Goal: Task Accomplishment & Management: Use online tool/utility

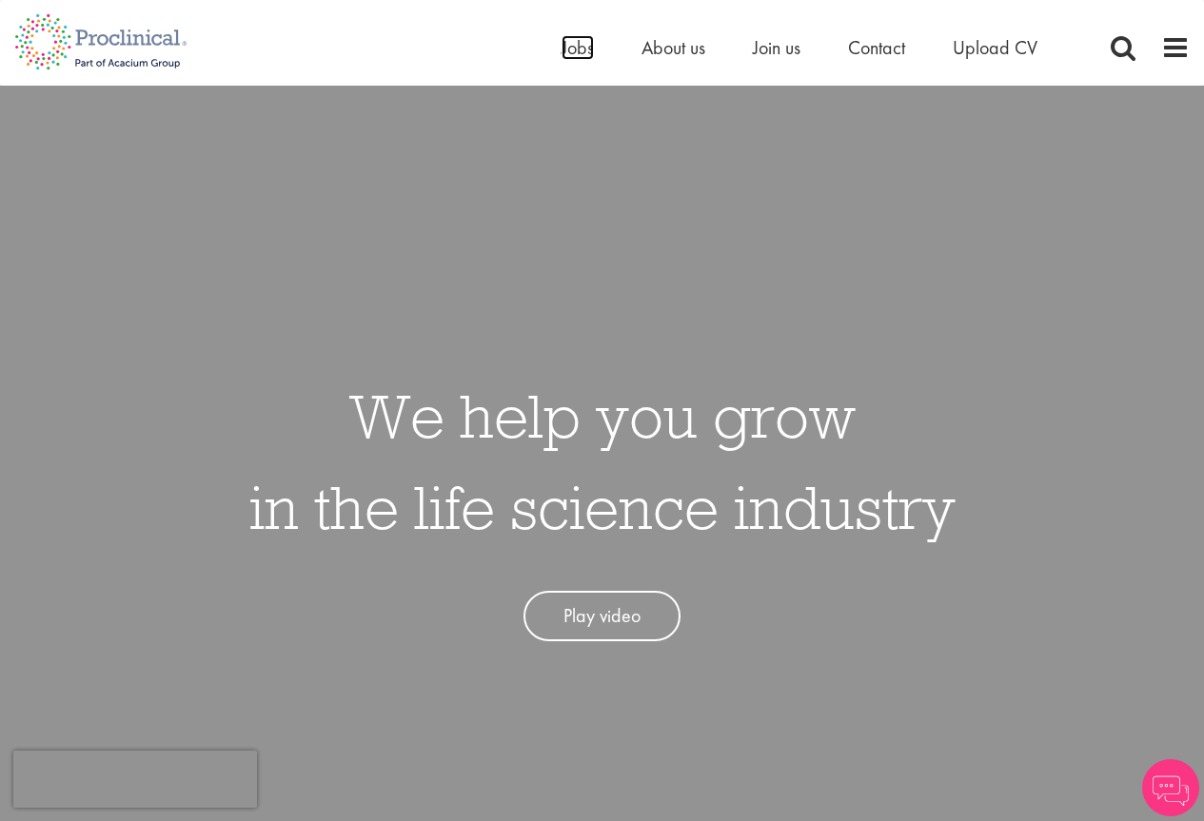
click at [582, 45] on span "Jobs" at bounding box center [577, 47] width 32 height 25
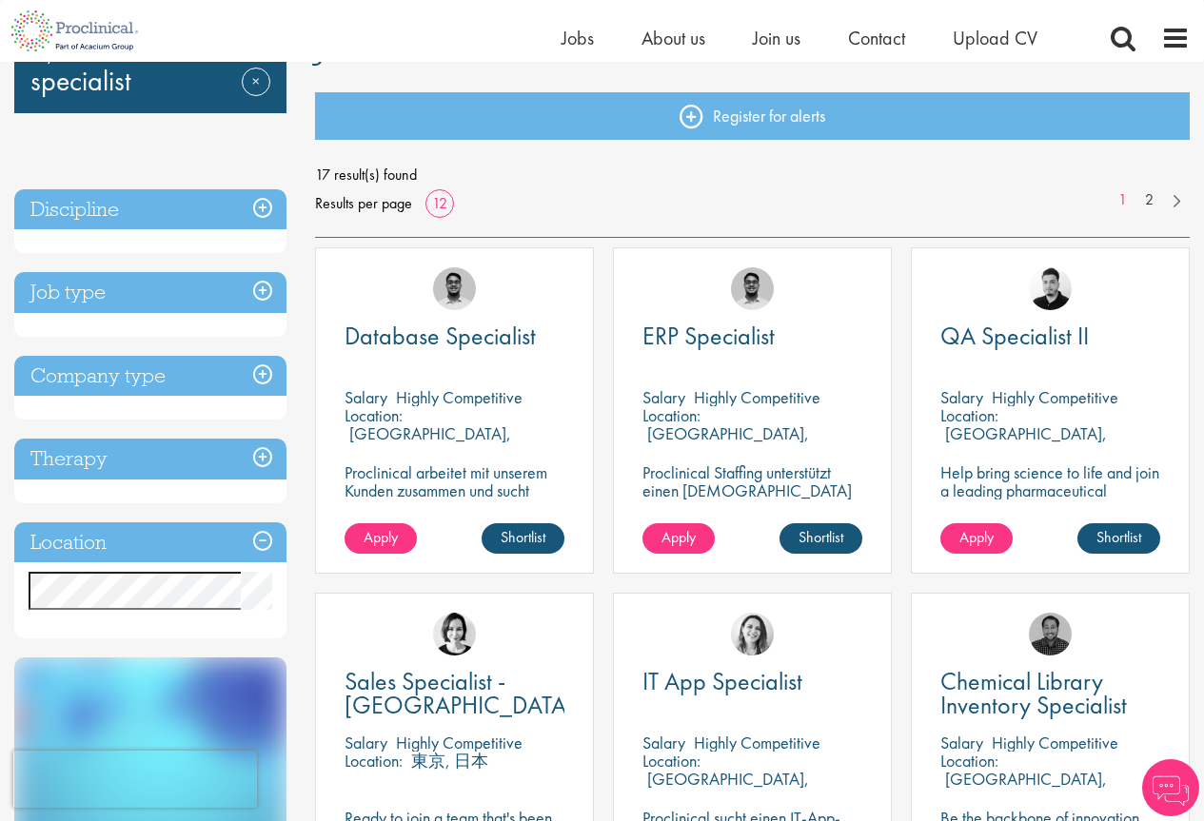
scroll to position [190, 0]
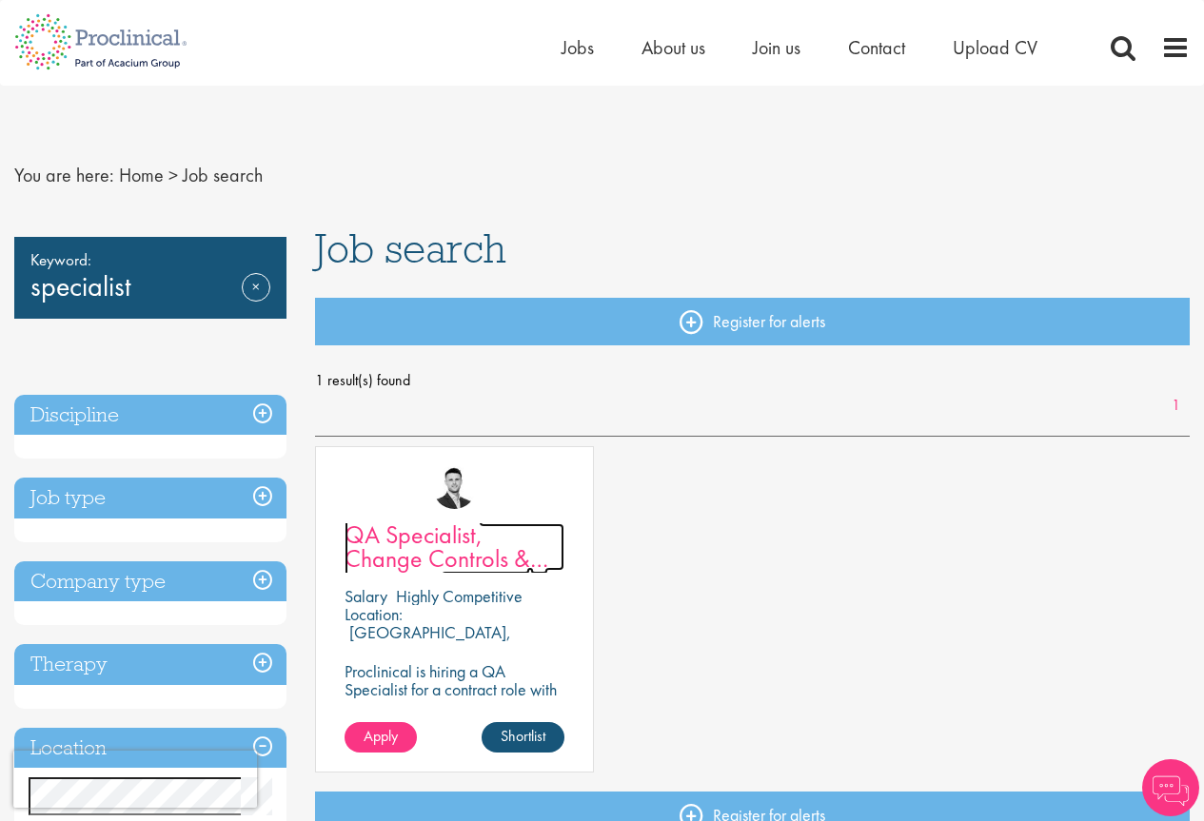
click at [464, 550] on span "QA Specialist, Change Controls & Deviations" at bounding box center [446, 559] width 204 height 80
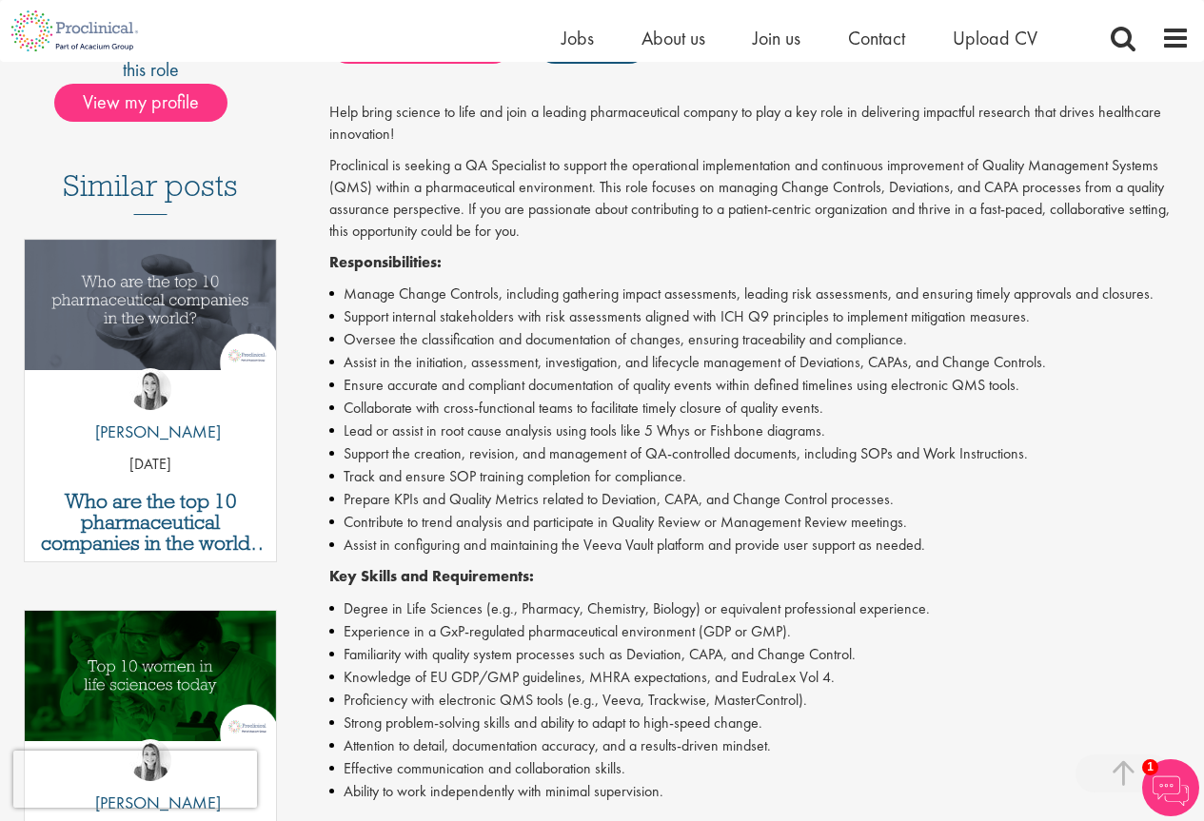
scroll to position [571, 0]
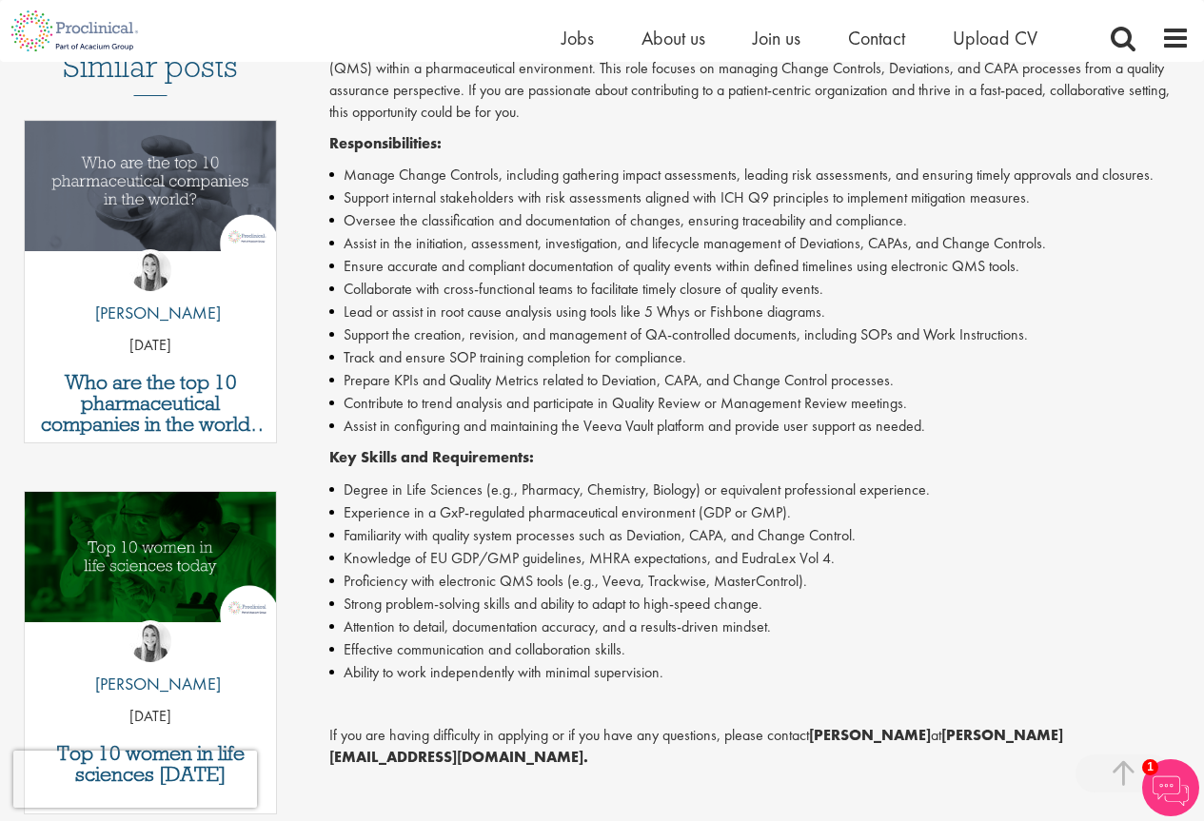
click at [412, 351] on li "Track and ensure SOP training completion for compliance." at bounding box center [759, 357] width 860 height 23
click at [592, 349] on li "Track and ensure SOP training completion for compliance." at bounding box center [759, 357] width 860 height 23
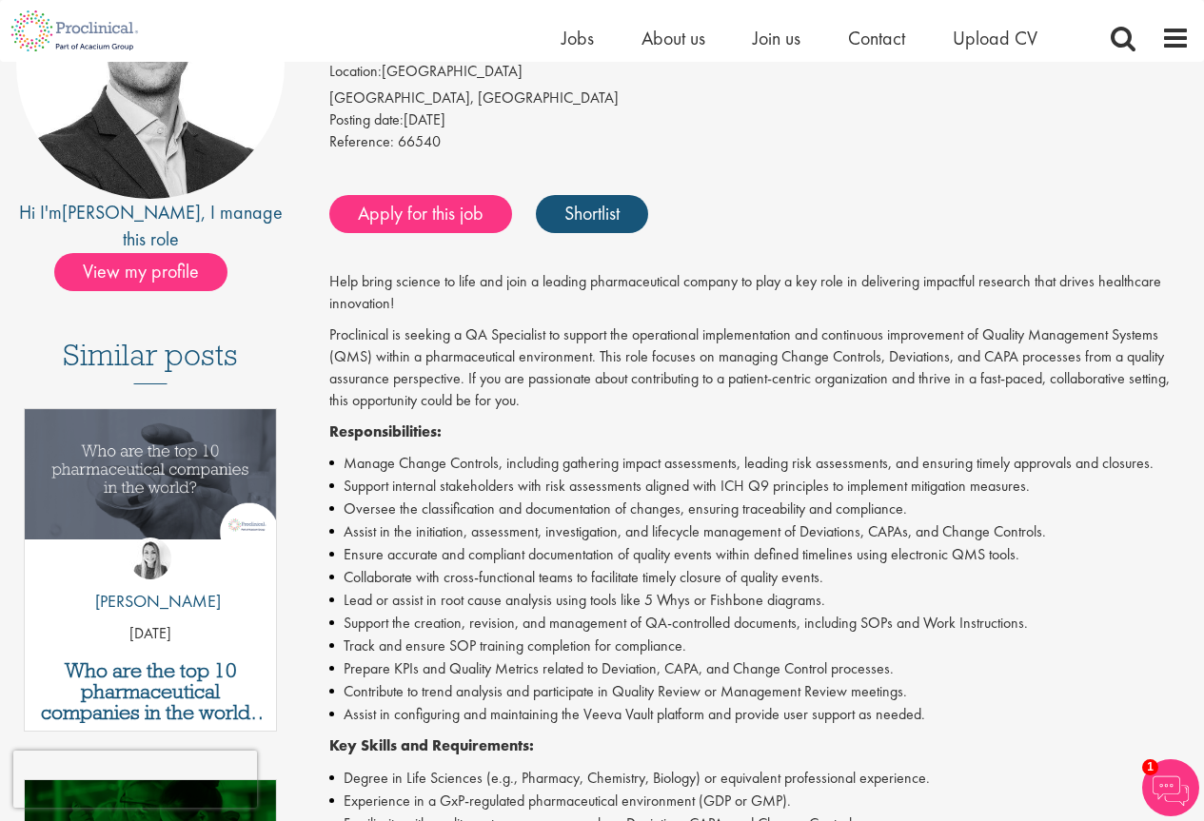
scroll to position [285, 0]
